Goal: Transaction & Acquisition: Purchase product/service

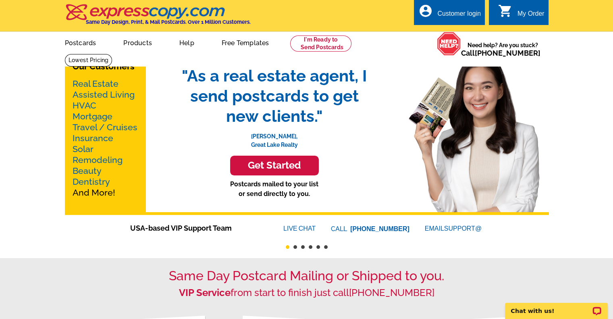
click at [94, 119] on link "Mortgage" at bounding box center [93, 116] width 40 height 10
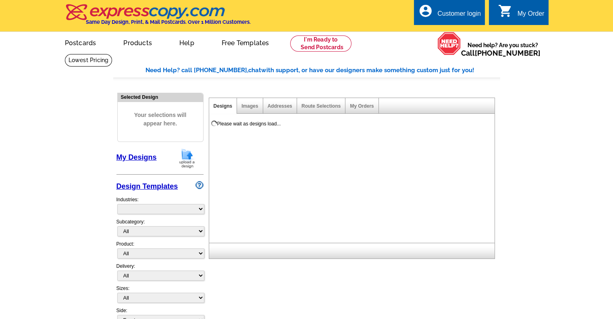
select select "774"
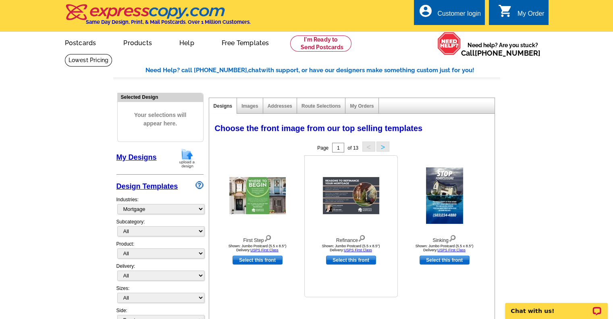
click at [340, 194] on img at bounding box center [351, 195] width 56 height 37
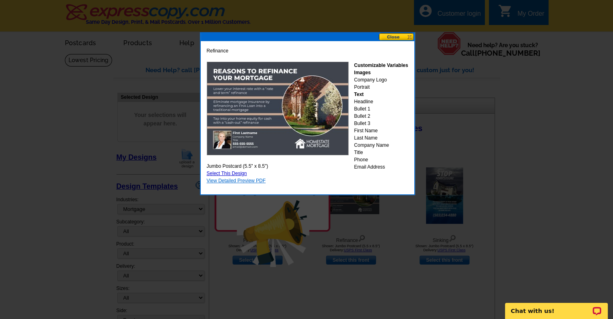
click at [244, 180] on link "View Detailed Preview PDF" at bounding box center [236, 181] width 59 height 6
click at [403, 35] on button at bounding box center [396, 37] width 35 height 8
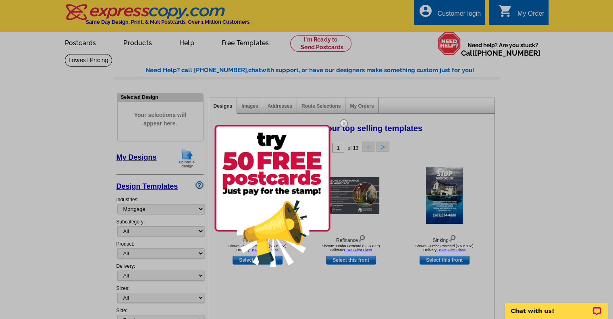
click at [344, 121] on img at bounding box center [343, 123] width 23 height 23
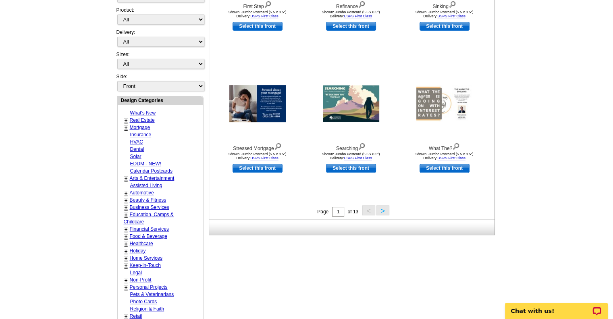
scroll to position [242, 0]
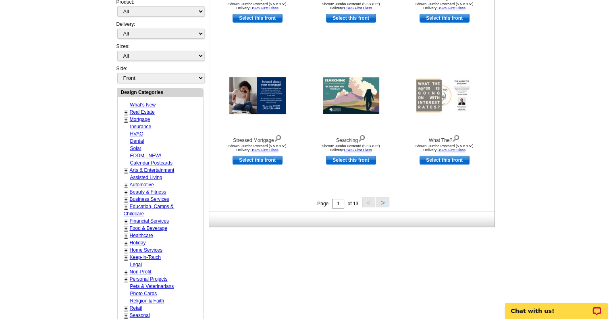
click at [382, 203] on button ">" at bounding box center [383, 202] width 13 height 10
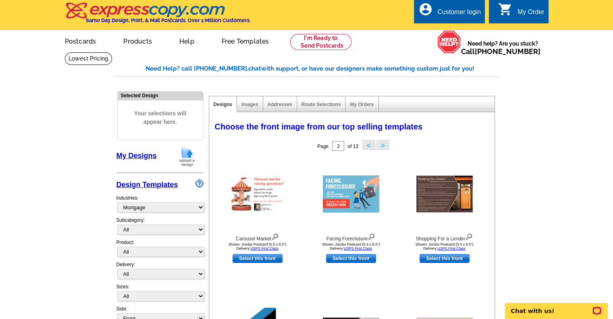
scroll to position [0, 0]
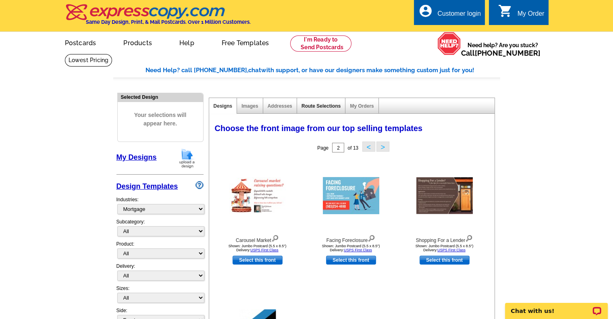
click at [325, 104] on link "Route Selections" at bounding box center [321, 106] width 39 height 6
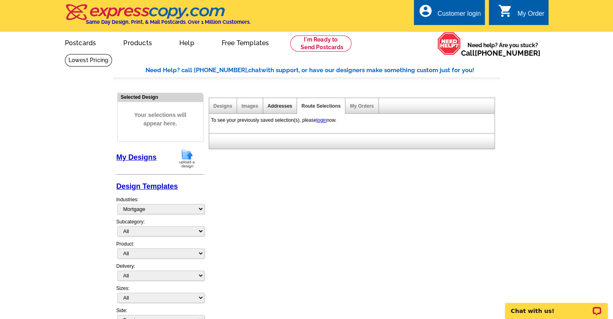
click at [280, 106] on link "Addresses" at bounding box center [280, 106] width 25 height 6
click at [249, 103] on div "Images" at bounding box center [250, 106] width 26 height 16
click at [223, 106] on link "Designs" at bounding box center [223, 106] width 19 height 6
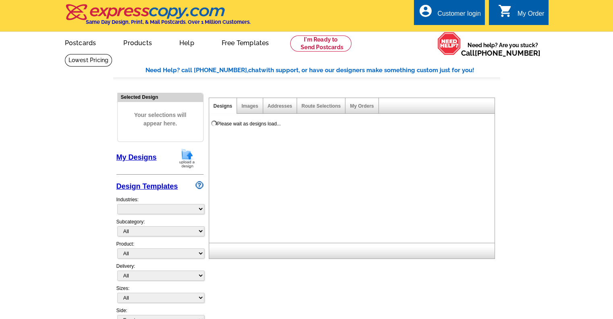
select select "785"
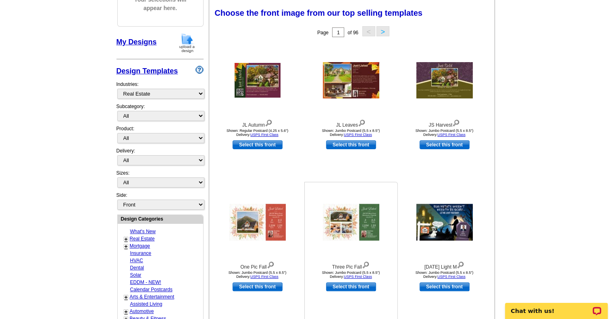
scroll to position [242, 0]
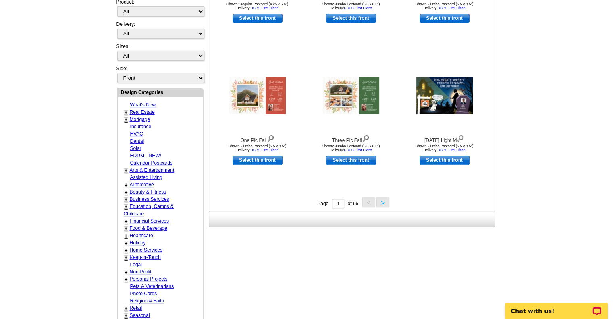
click at [382, 201] on button ">" at bounding box center [383, 202] width 13 height 10
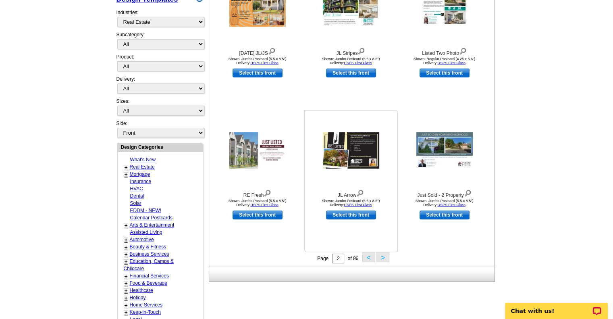
scroll to position [202, 0]
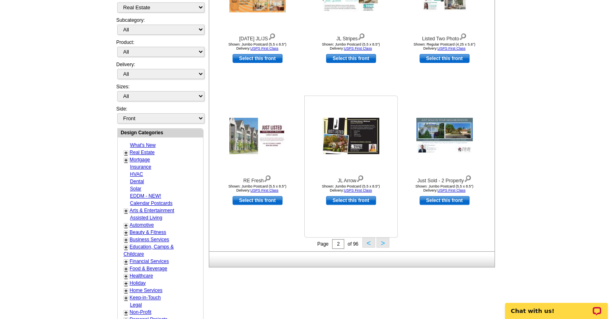
click at [356, 146] on img at bounding box center [351, 136] width 56 height 36
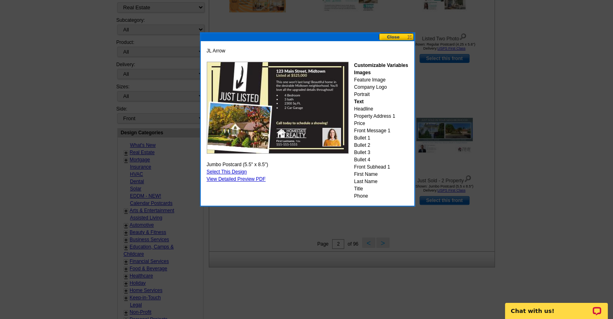
click at [402, 33] on button at bounding box center [396, 37] width 35 height 8
